Goal: Check status: Check status

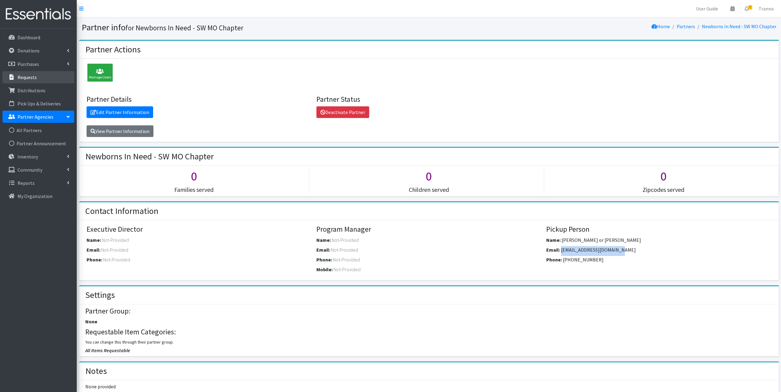
click at [36, 79] on link "Requests" at bounding box center [38, 77] width 72 height 12
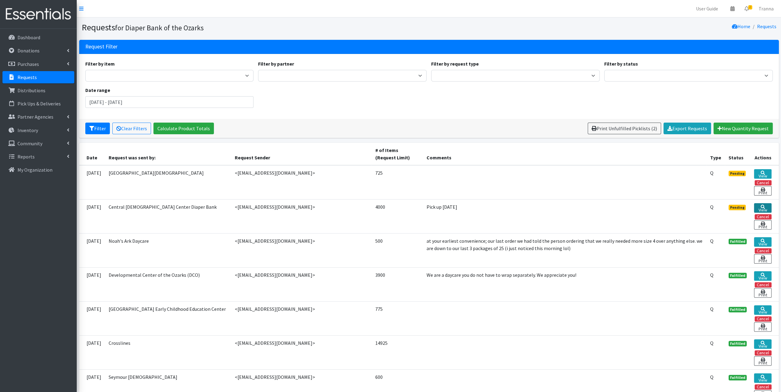
click at [763, 205] on icon at bounding box center [762, 207] width 4 height 4
click at [764, 174] on link "View" at bounding box center [762, 174] width 17 height 10
